Goal: Complete application form: Complete application form

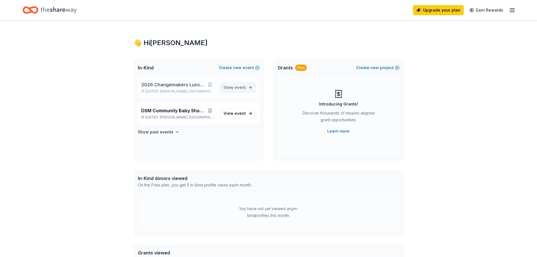
click at [238, 87] on span "event" at bounding box center [240, 87] width 11 height 5
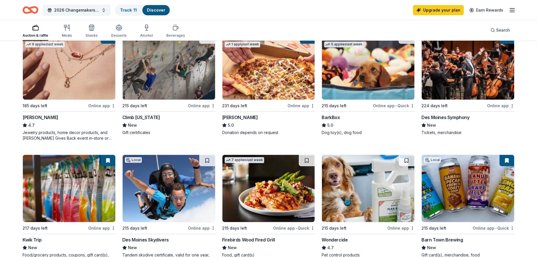
scroll to position [197, 0]
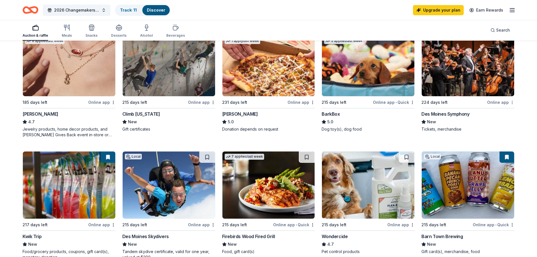
click at [515, 102] on div "203 results in Clive, IA Application deadlines 0 this month 1 in October 1 in D…" at bounding box center [268, 233] width 537 height 778
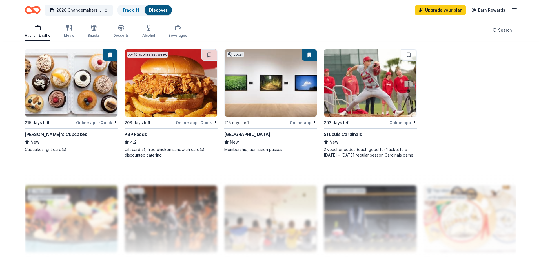
scroll to position [421, 0]
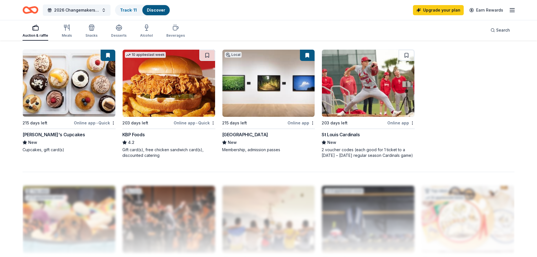
click at [245, 135] on div "[GEOGRAPHIC_DATA]" at bounding box center [245, 134] width 46 height 7
click at [82, 10] on span "2026 Changemakers Luncheon" at bounding box center [76, 10] width 45 height 7
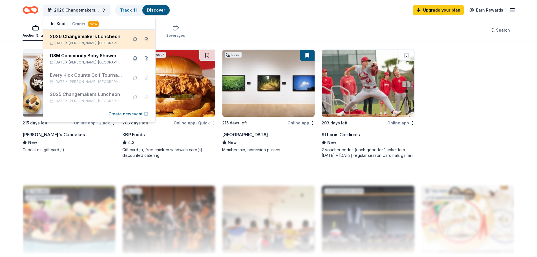
click at [142, 40] on button at bounding box center [146, 39] width 9 height 9
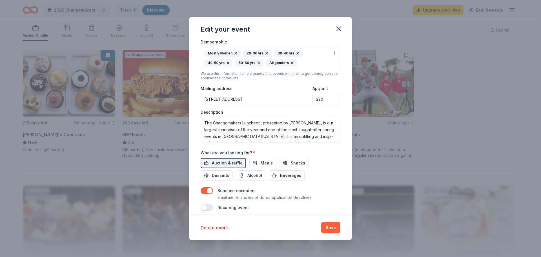
scroll to position [140, 0]
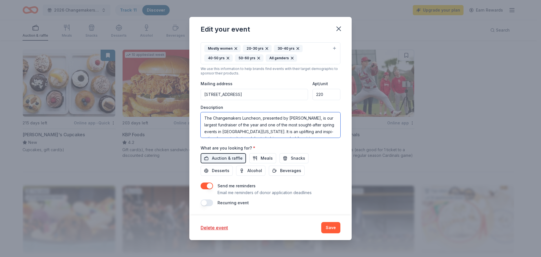
click at [263, 116] on textarea "The Changemakers Luncheon, presented by MercyOne, is our largest fundraiser of …" at bounding box center [271, 124] width 140 height 25
drag, startPoint x: 262, startPoint y: 117, endPoint x: 310, endPoint y: 118, distance: 47.7
click at [310, 118] on textarea "The Changemakers Luncheon, presented by MercyOne, is our largest fundraiser of …" at bounding box center [271, 124] width 140 height 25
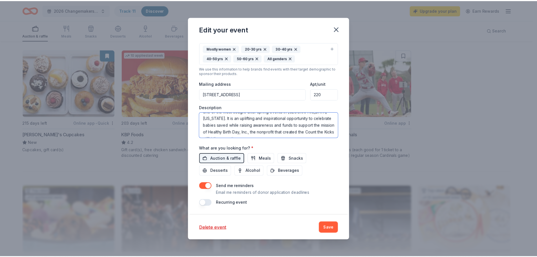
scroll to position [20, 0]
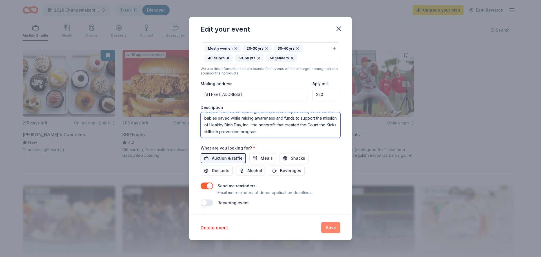
type textarea "The Changemakers Luncheon, is our largest fundraiser of the year and one of the…"
click at [330, 229] on button "Save" at bounding box center [330, 227] width 19 height 11
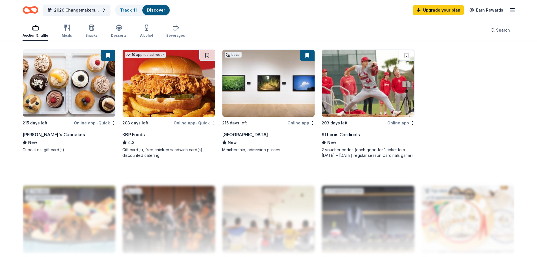
scroll to position [0, 0]
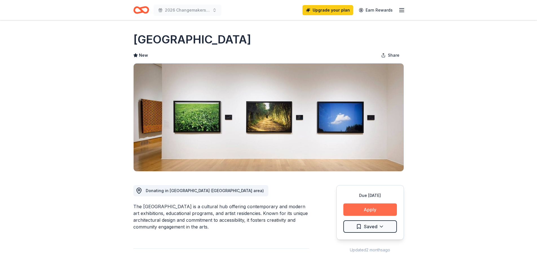
click at [371, 207] on button "Apply" at bounding box center [370, 209] width 54 height 12
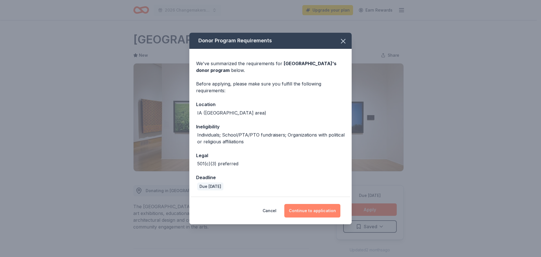
click at [311, 208] on button "Continue to application" at bounding box center [312, 211] width 56 height 14
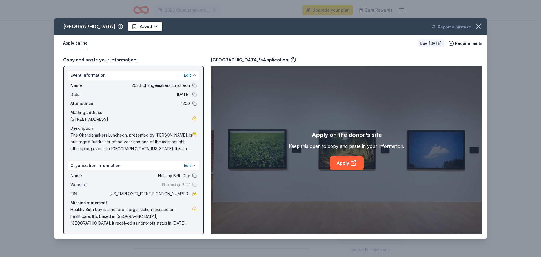
click at [175, 134] on span "The Changemakers Luncheon, presented by MercyOne, is our largest fundraiser of …" at bounding box center [131, 142] width 122 height 20
click at [477, 26] on icon "button" at bounding box center [479, 27] width 8 height 8
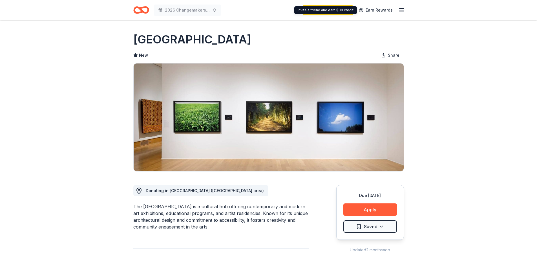
click at [402, 8] on icon "button" at bounding box center [401, 10] width 7 height 7
click at [364, 207] on button "Apply" at bounding box center [370, 209] width 54 height 12
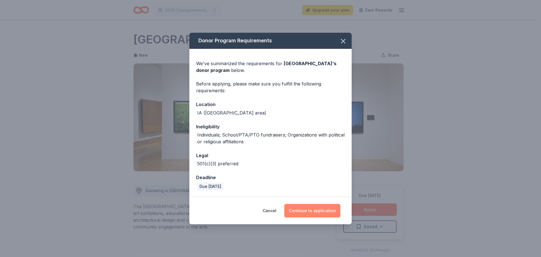
click at [307, 208] on button "Continue to application" at bounding box center [312, 211] width 56 height 14
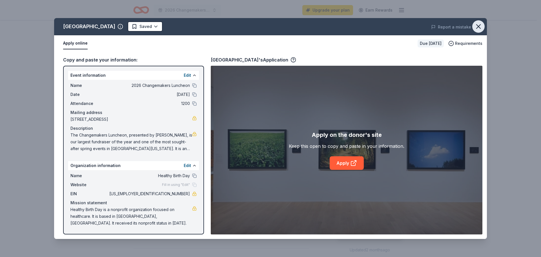
click at [478, 25] on icon "button" at bounding box center [479, 27] width 8 height 8
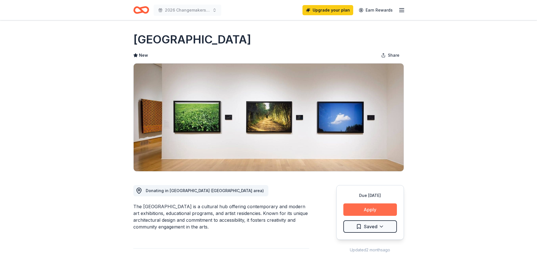
click at [365, 207] on button "Apply" at bounding box center [370, 209] width 54 height 12
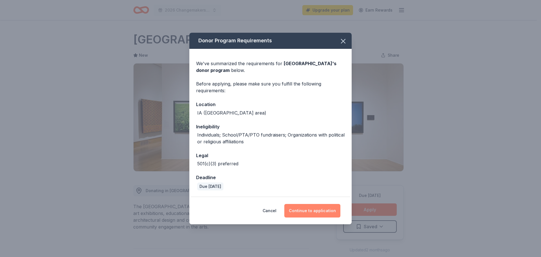
click at [301, 207] on button "Continue to application" at bounding box center [312, 211] width 56 height 14
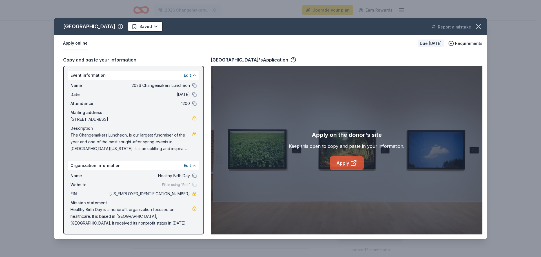
click at [343, 160] on link "Apply" at bounding box center [347, 163] width 34 height 14
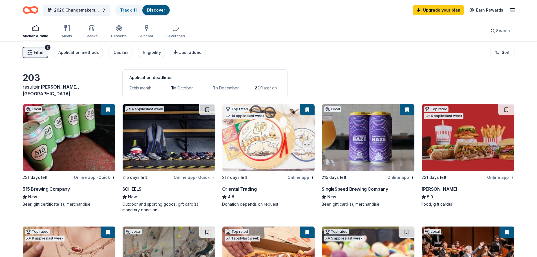
click at [436, 69] on div "203 results in Clive, IA Application deadlines 0 this month 1 in October 1 in D…" at bounding box center [269, 83] width 492 height 28
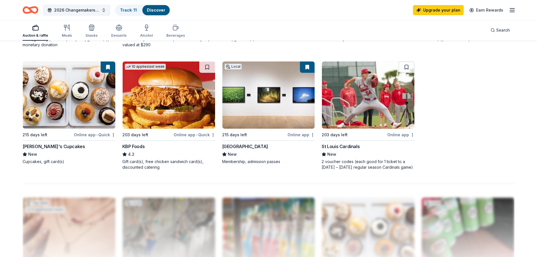
scroll to position [423, 0]
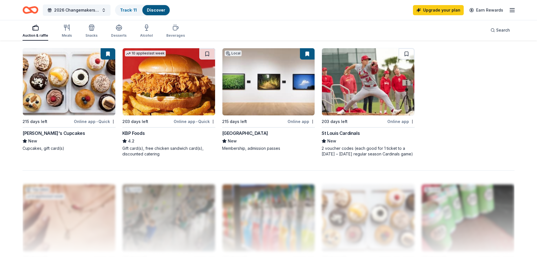
click at [250, 133] on div "[GEOGRAPHIC_DATA]" at bounding box center [245, 133] width 46 height 7
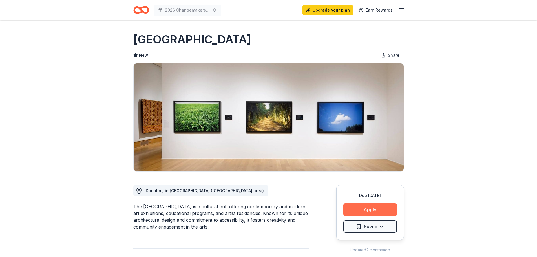
click at [386, 212] on button "Apply" at bounding box center [370, 209] width 54 height 12
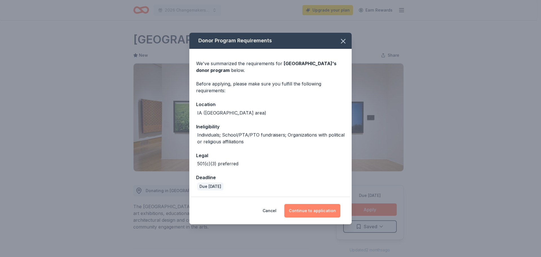
click at [315, 214] on button "Continue to application" at bounding box center [312, 211] width 56 height 14
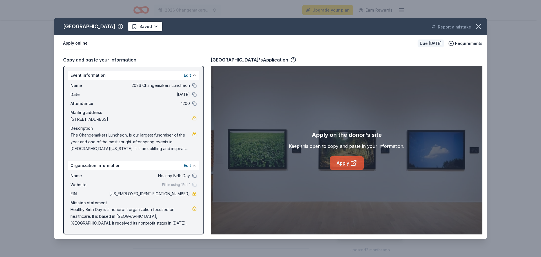
click at [345, 161] on link "Apply" at bounding box center [347, 163] width 34 height 14
